Goal: Navigation & Orientation: Find specific page/section

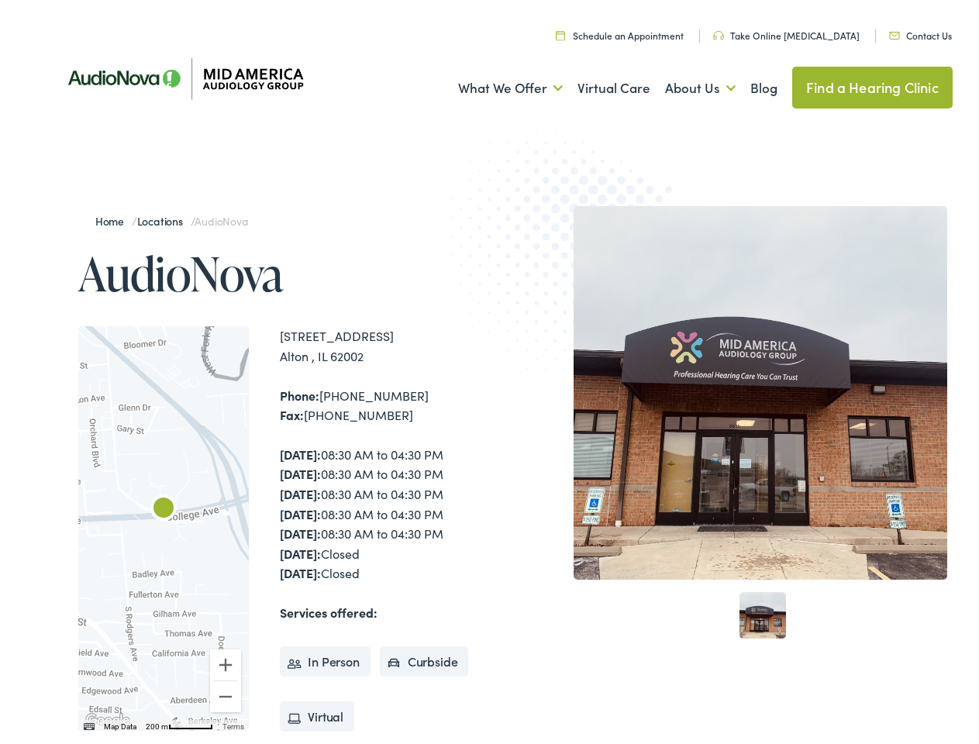
click at [489, 372] on img at bounding box center [573, 265] width 303 height 331
click at [496, 84] on link "What We Offer" at bounding box center [510, 83] width 105 height 57
click at [684, 84] on link "About Us" at bounding box center [700, 83] width 71 height 57
click at [164, 524] on div at bounding box center [163, 524] width 171 height 405
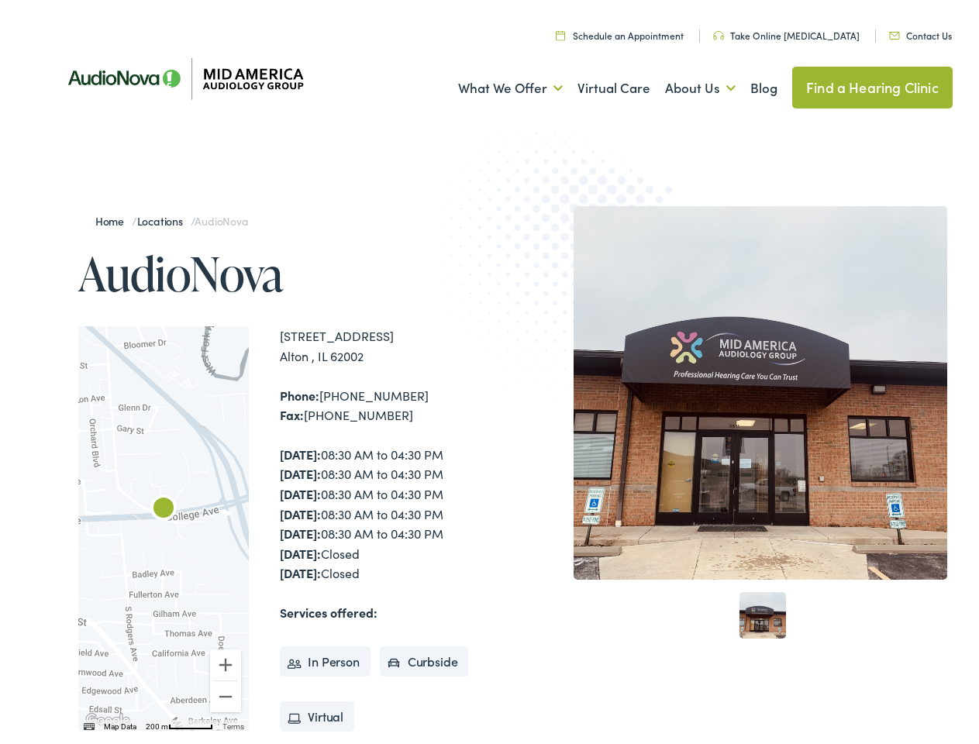
click at [164, 524] on div at bounding box center [163, 524] width 171 height 405
click at [164, 505] on img "AudioNova" at bounding box center [163, 505] width 37 height 37
click at [226, 660] on button "Zoom in" at bounding box center [225, 660] width 31 height 31
click at [226, 692] on button "Zoom out" at bounding box center [225, 692] width 31 height 31
click at [88, 722] on img "Keyboard shortcuts" at bounding box center [89, 722] width 11 height 7
